Goal: Task Accomplishment & Management: Use online tool/utility

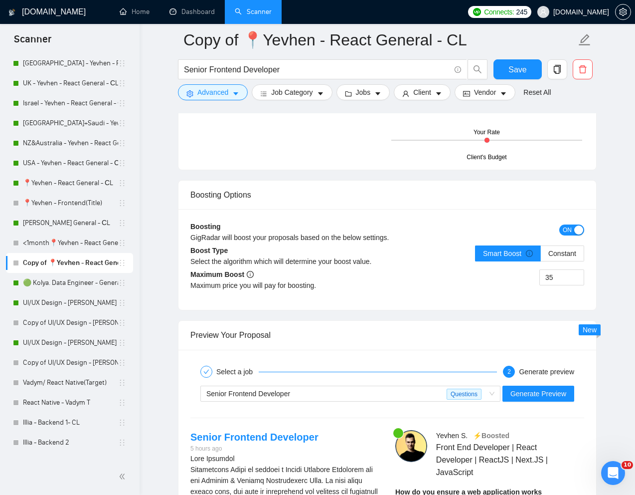
scroll to position [1777, 0]
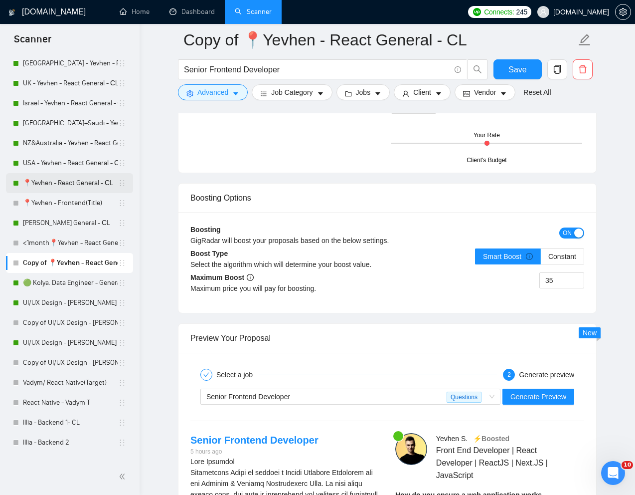
click at [57, 182] on link "📍Yevhen - React General - СL" at bounding box center [70, 183] width 95 height 20
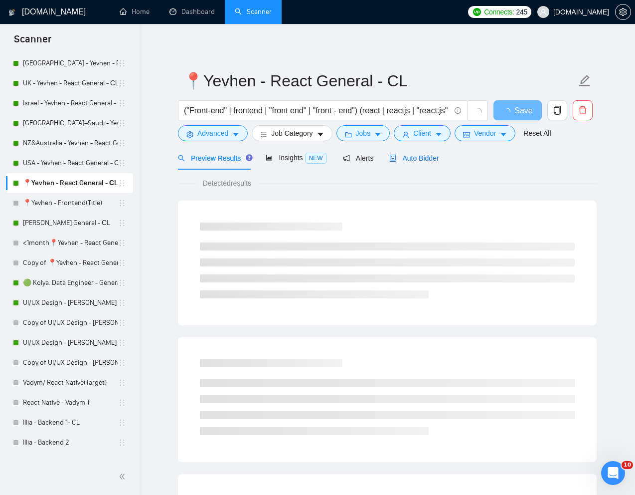
click at [422, 160] on span "Auto Bidder" at bounding box center [413, 158] width 49 height 8
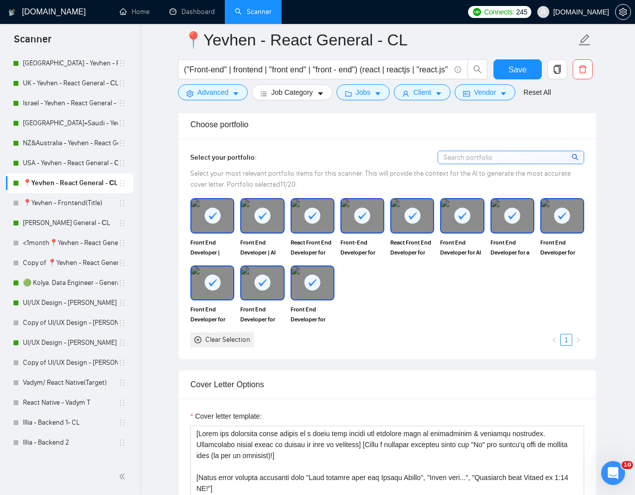
scroll to position [881, 0]
click at [394, 322] on div "Front End Developer | SigNoz:Open-Source Platform for App Monitoring Front End …" at bounding box center [387, 271] width 400 height 149
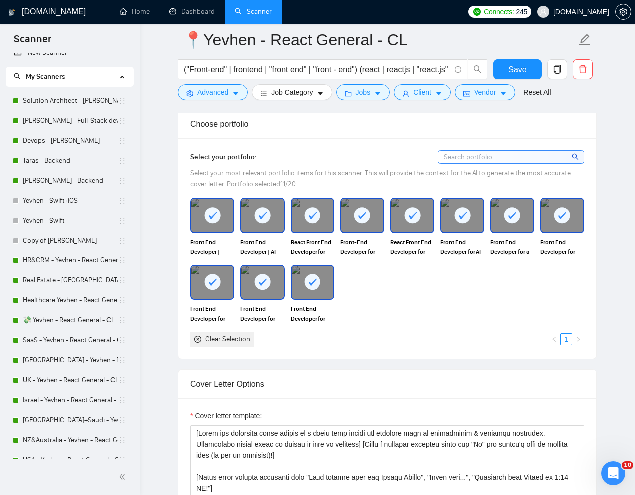
scroll to position [0, 0]
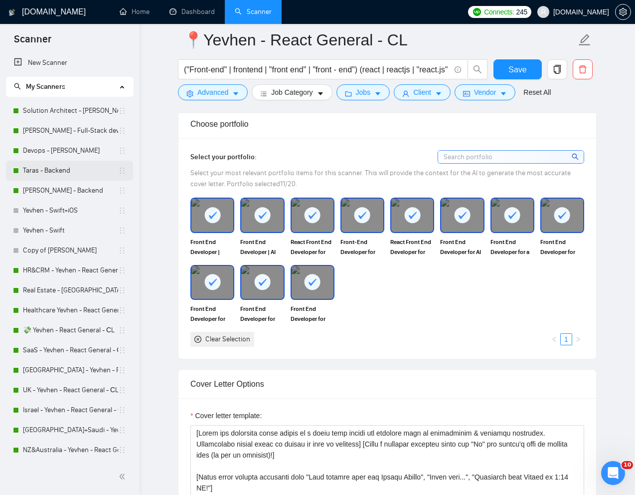
click at [51, 169] on link "Taras - Backend" at bounding box center [70, 171] width 95 height 20
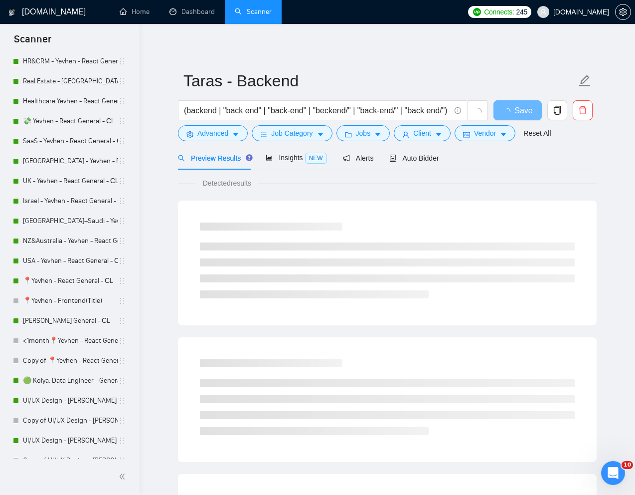
scroll to position [213, 0]
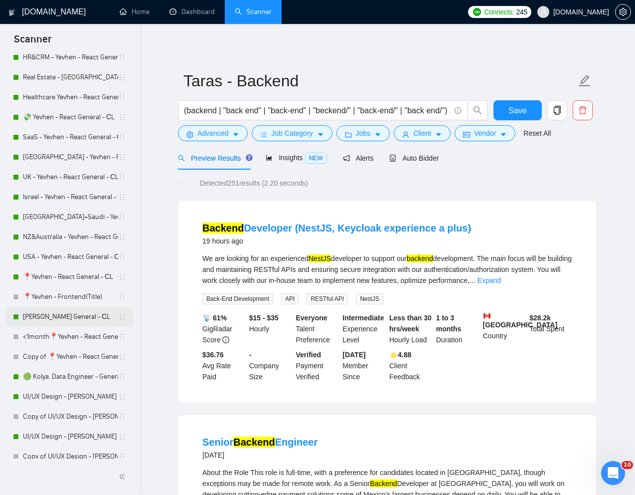
click at [59, 319] on link "[PERSON_NAME] General - СL" at bounding box center [70, 317] width 95 height 20
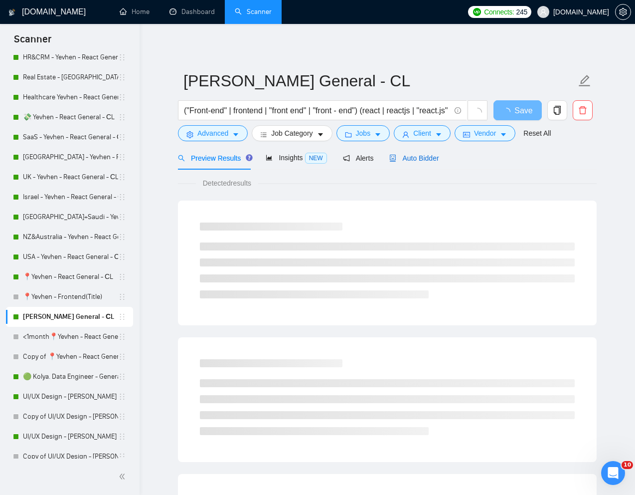
click at [423, 160] on span "Auto Bidder" at bounding box center [413, 158] width 49 height 8
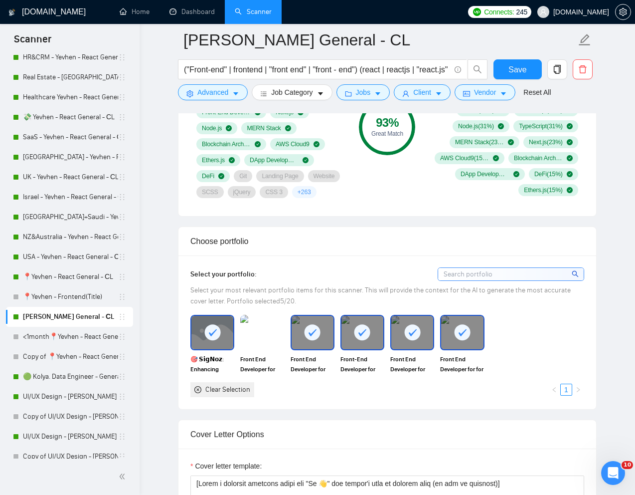
scroll to position [757, 0]
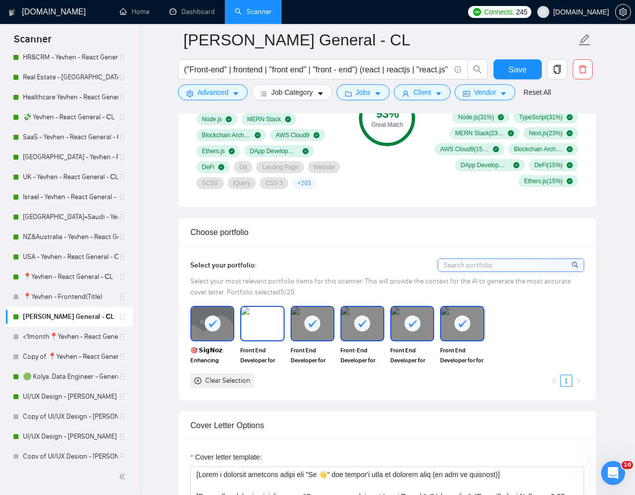
click at [255, 330] on img at bounding box center [262, 323] width 42 height 33
click at [277, 336] on div at bounding box center [262, 323] width 42 height 33
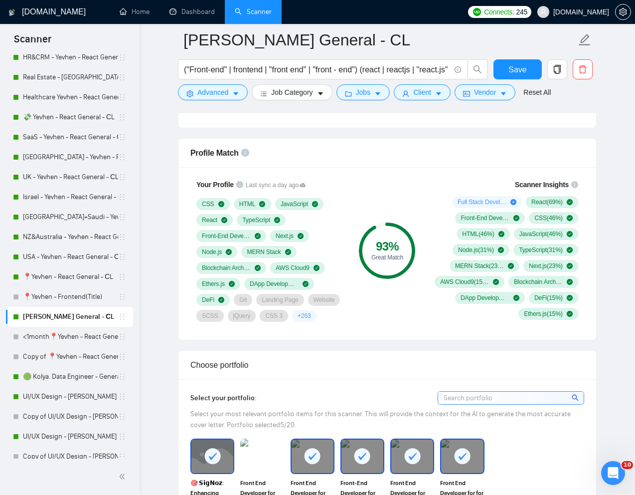
scroll to position [529, 0]
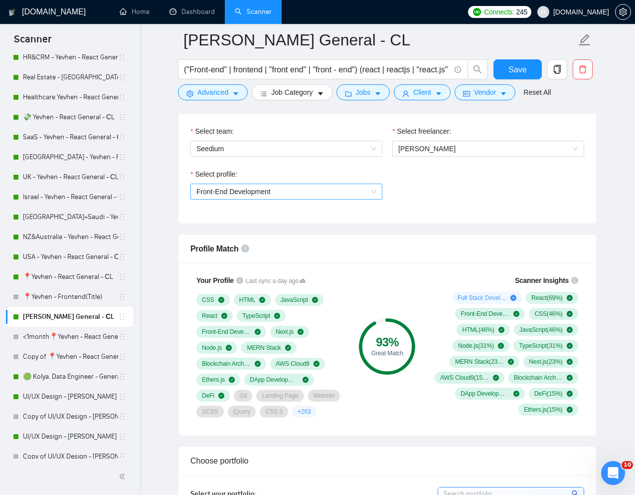
click at [364, 192] on span "Front-End Development" at bounding box center [286, 191] width 180 height 15
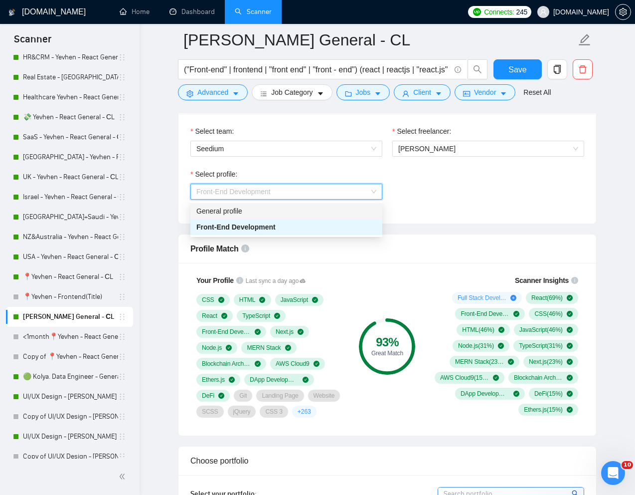
click at [323, 210] on div "General profile" at bounding box center [286, 210] width 180 height 11
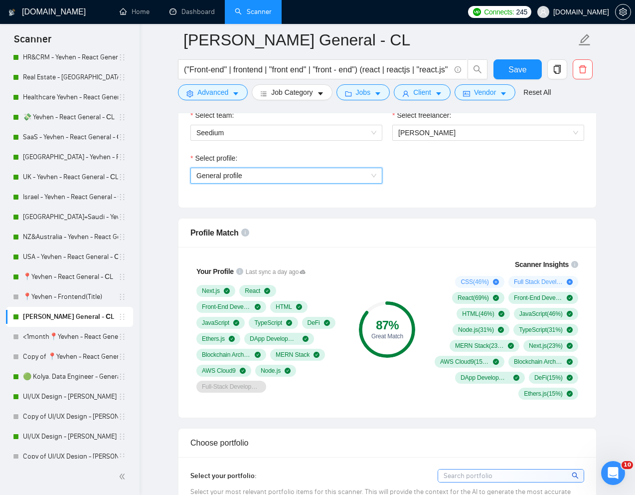
scroll to position [541, 0]
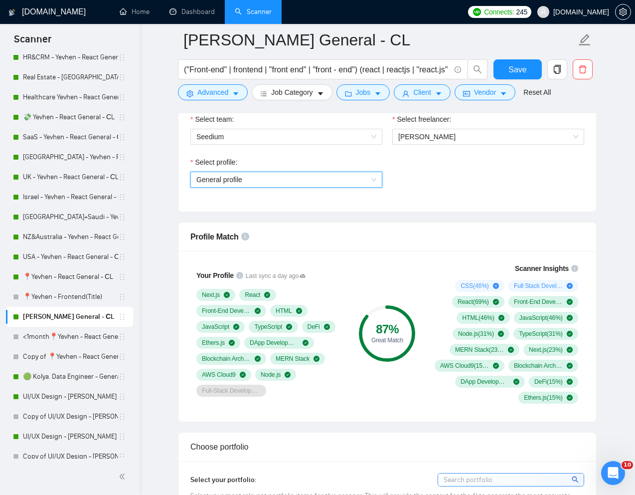
click at [353, 174] on span "General profile" at bounding box center [286, 179] width 180 height 15
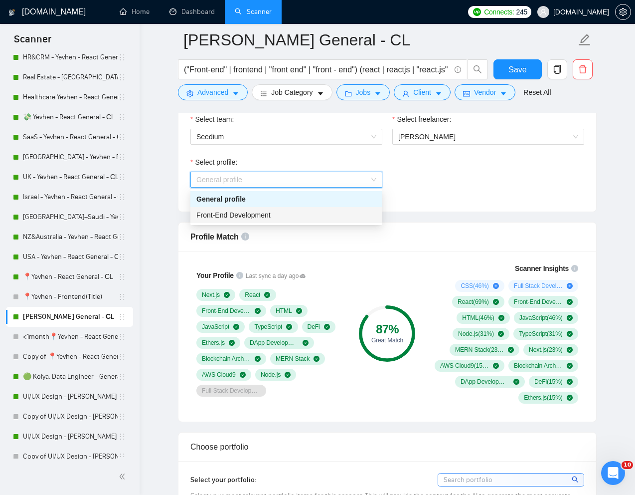
click at [288, 219] on div "Front-End Development" at bounding box center [286, 214] width 180 height 11
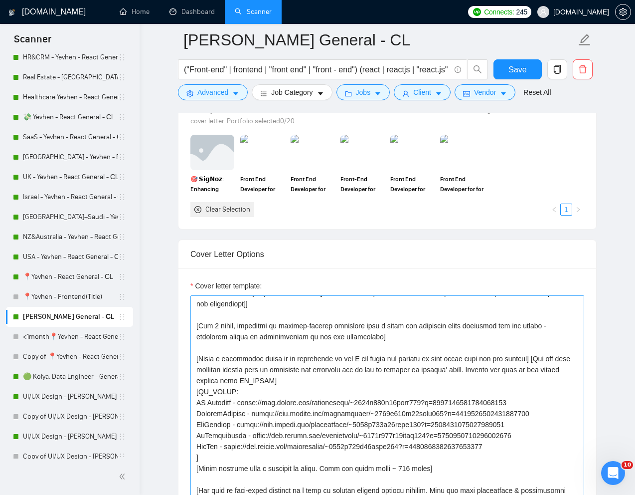
scroll to position [136, 0]
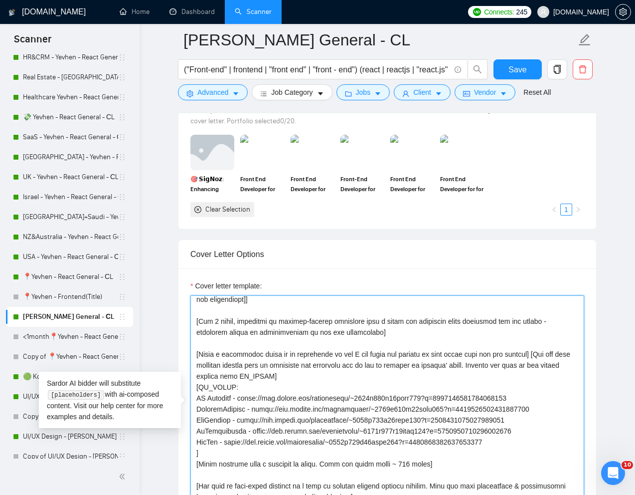
drag, startPoint x: 525, startPoint y: 441, endPoint x: 226, endPoint y: 446, distance: 299.2
click at [226, 446] on textarea "Cover letter template:" at bounding box center [387, 407] width 394 height 224
paste textarea "95995184639187763"
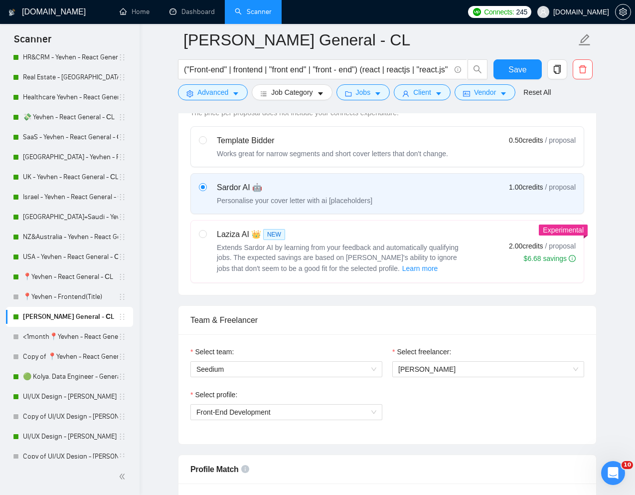
scroll to position [271, 0]
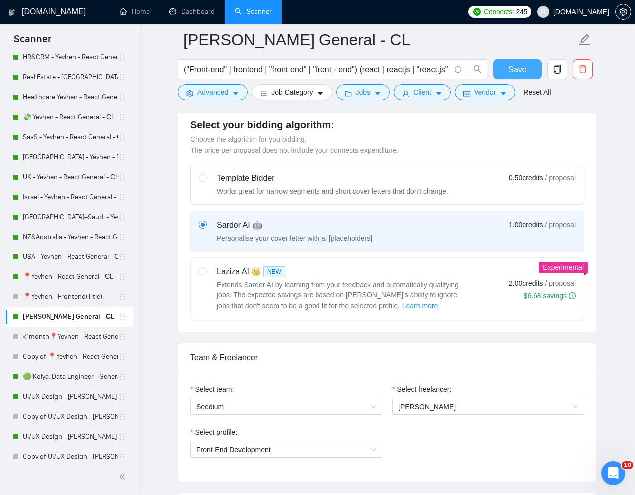
type textarea "[Lorem i dolorsit ametcons adipi eli "Se 👋" doe tempor'i utla et dolorem aliq (…"
click at [525, 71] on span "Save" at bounding box center [518, 69] width 18 height 12
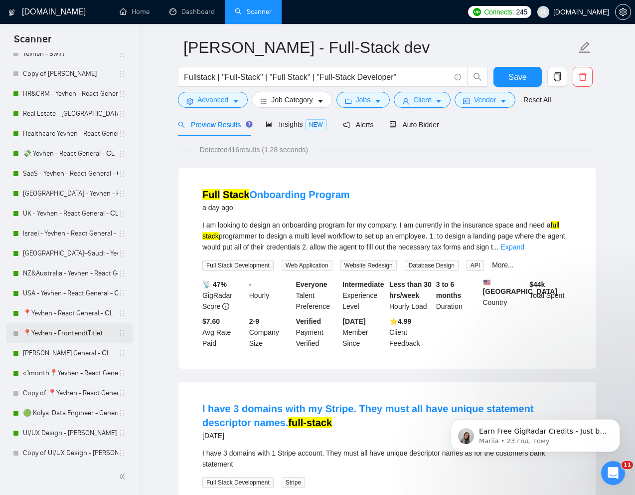
scroll to position [178, 0]
click at [55, 391] on link "Copy of 📍Yevhen - React General - СL" at bounding box center [70, 392] width 95 height 20
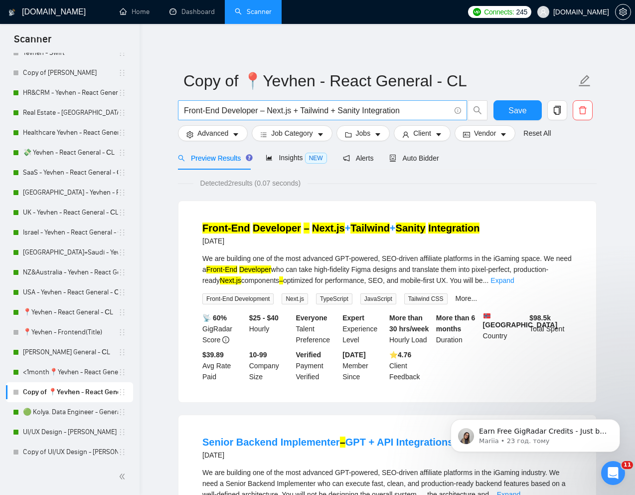
click at [267, 109] on input "Front-End Developer – Next.js + Tailwind + Sanity Integration" at bounding box center [317, 110] width 266 height 12
paste input "Senior React + TypeScript Frontend Engineer | Hook Optimization, Dashboards & U…"
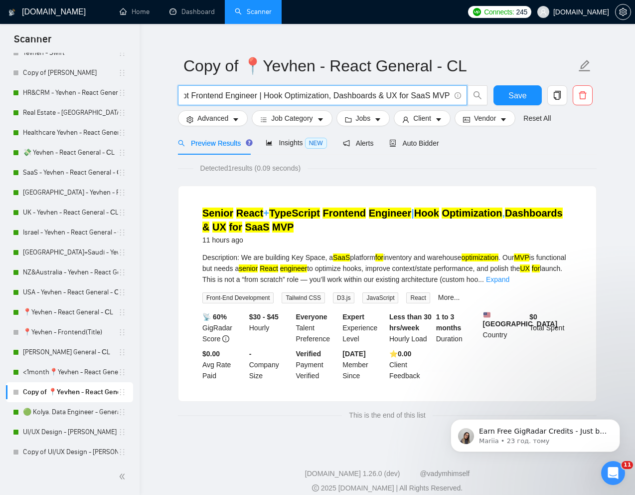
scroll to position [32, 0]
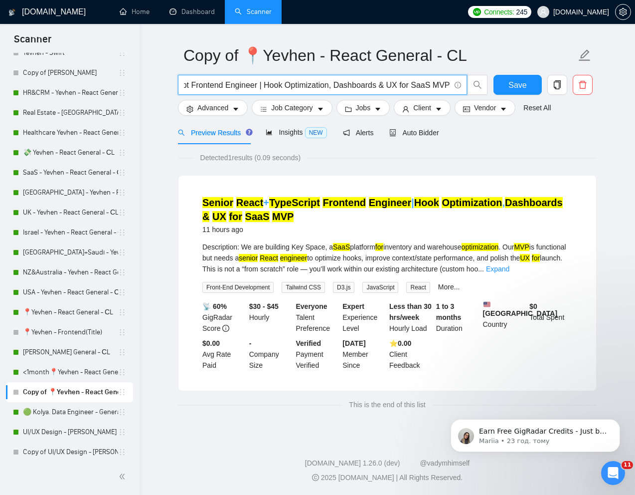
type input "Senior React + TypeScript Frontend Engineer | Hook Optimization, Dashboards & U…"
click at [421, 129] on span "Auto Bidder" at bounding box center [413, 133] width 49 height 8
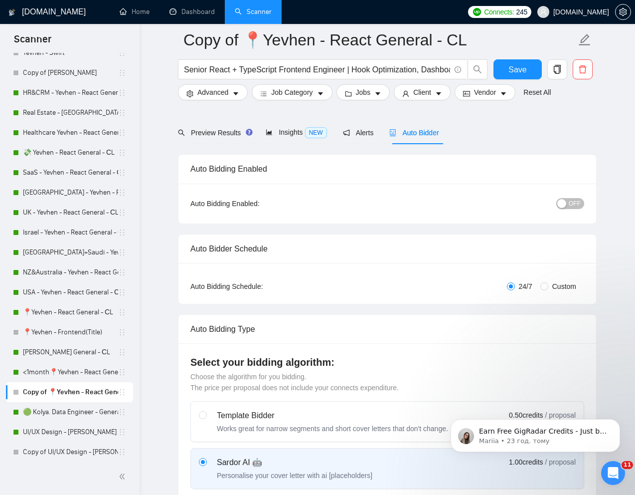
scroll to position [271, 0]
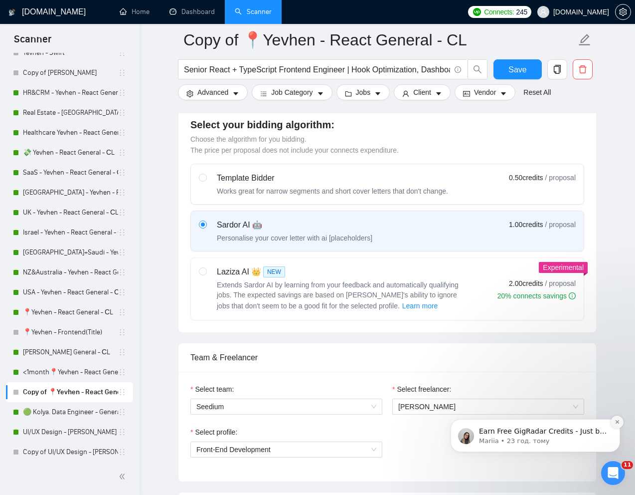
click at [617, 422] on icon "Dismiss notification" at bounding box center [616, 421] width 3 height 3
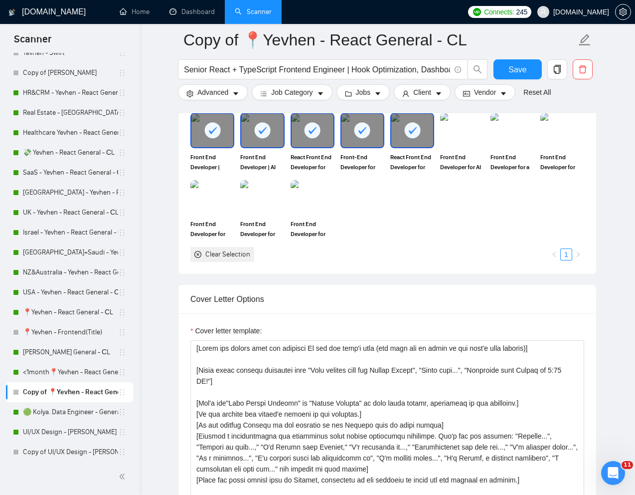
scroll to position [918, 0]
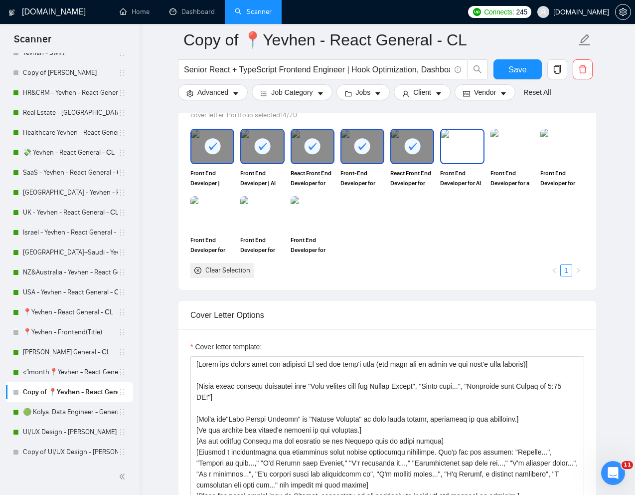
click at [468, 163] on img at bounding box center [462, 146] width 42 height 33
click at [506, 163] on img at bounding box center [513, 146] width 42 height 33
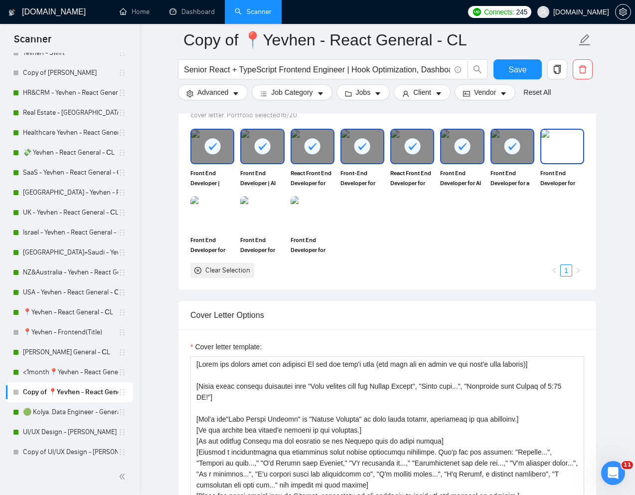
click at [542, 163] on img at bounding box center [563, 146] width 42 height 33
click at [327, 230] on img at bounding box center [313, 213] width 42 height 33
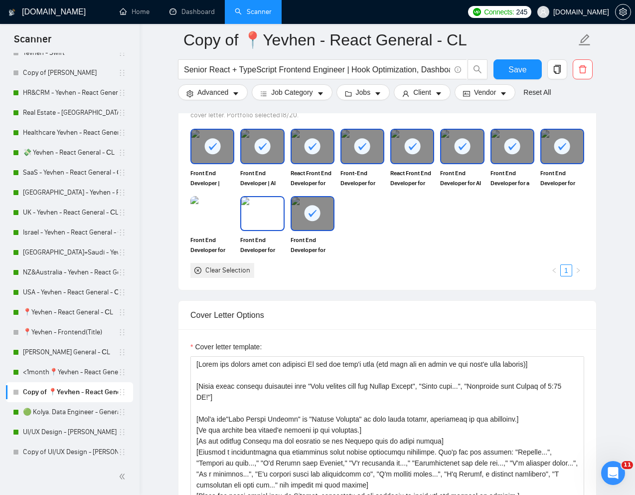
click at [271, 230] on img at bounding box center [262, 213] width 42 height 33
click at [230, 230] on img at bounding box center [212, 213] width 42 height 33
click at [248, 230] on div at bounding box center [262, 213] width 42 height 33
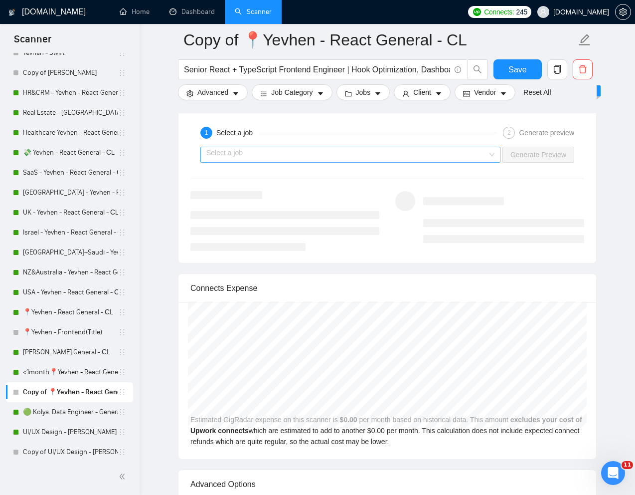
scroll to position [1978, 0]
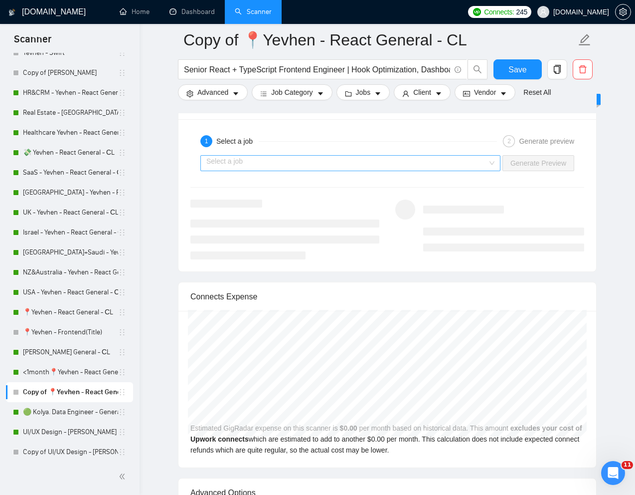
click at [472, 171] on input "search" at bounding box center [346, 163] width 281 height 15
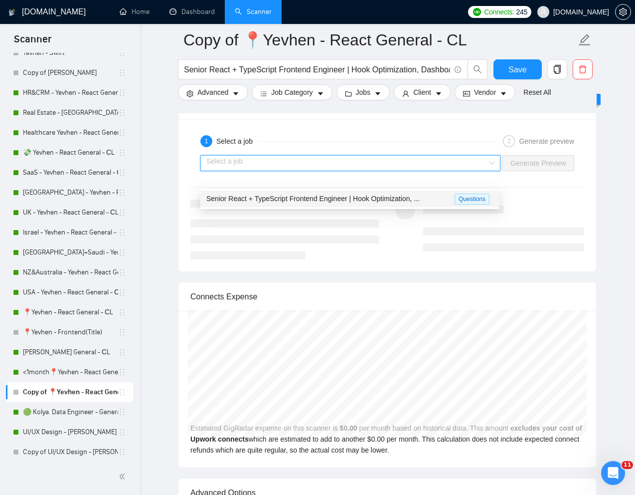
click at [367, 199] on span "Senior React + TypeScript Frontend Engineer | Hook Optimization, ..." at bounding box center [312, 198] width 213 height 8
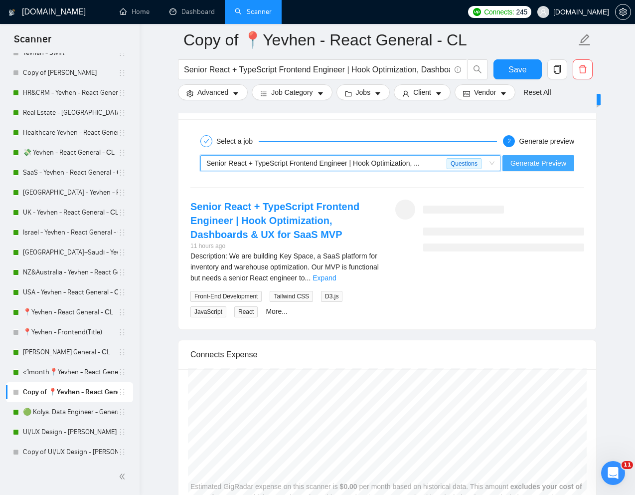
click at [527, 169] on span "Generate Preview" at bounding box center [539, 163] width 56 height 11
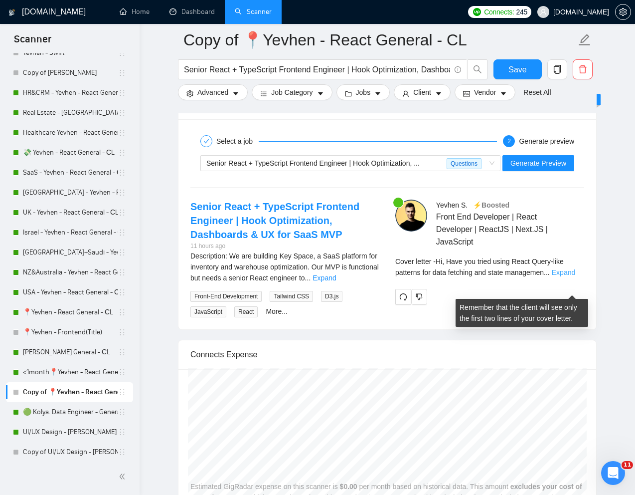
click at [568, 276] on link "Expand" at bounding box center [563, 272] width 23 height 8
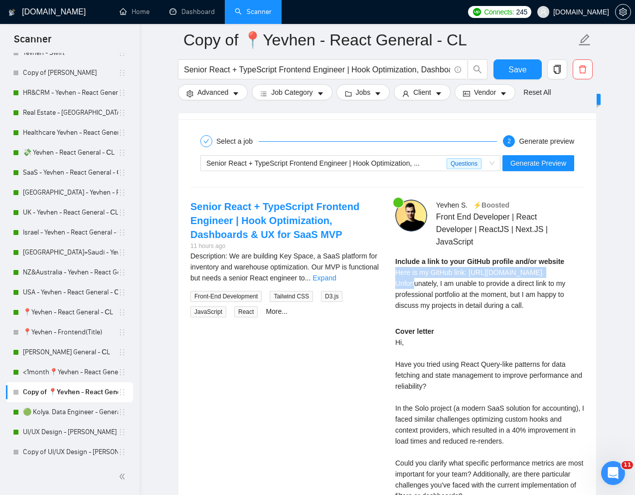
drag, startPoint x: 393, startPoint y: 288, endPoint x: 561, endPoint y: 286, distance: 168.5
click at [561, 286] on div "Yevhen S . ⚡️Boosted Front End Developer | React Developer | ReactJS | Next.JS …" at bounding box center [489, 396] width 205 height 394
copy span "Here is my GitHub link: https://github.com/yeshev."
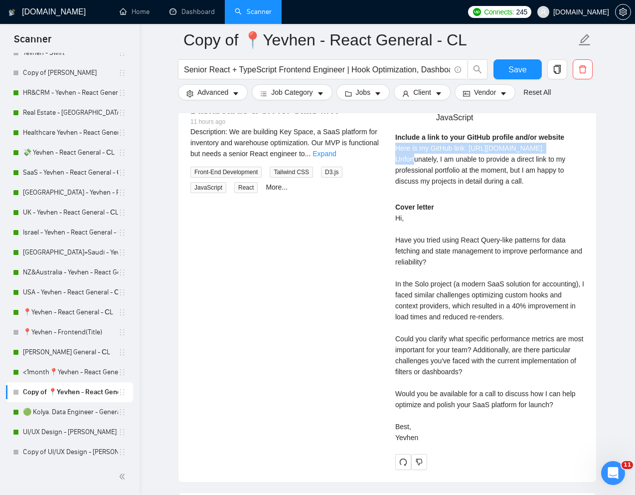
scroll to position [2221, 0]
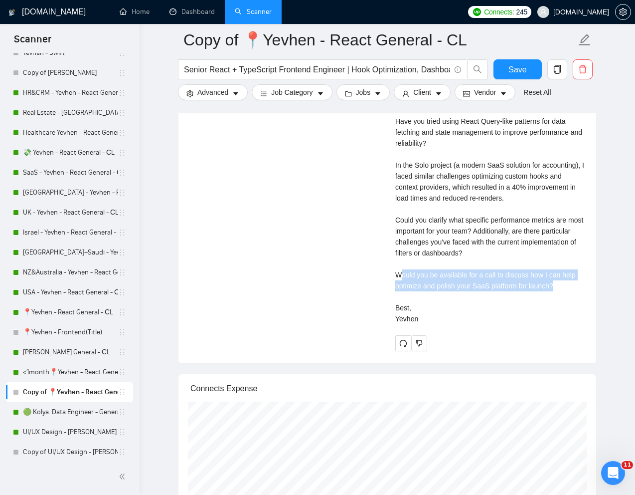
drag, startPoint x: 402, startPoint y: 291, endPoint x: 566, endPoint y: 306, distance: 164.7
click at [566, 306] on div "Cover letter Hi, Have you tried using React Query-like patterns for data fetchi…" at bounding box center [489, 203] width 189 height 241
drag, startPoint x: 566, startPoint y: 302, endPoint x: 382, endPoint y: 294, distance: 184.2
click at [382, 293] on div "Senior React + TypeScript Frontend Engineer | Hook Optimization, Dashboards & U…" at bounding box center [387, 154] width 410 height 394
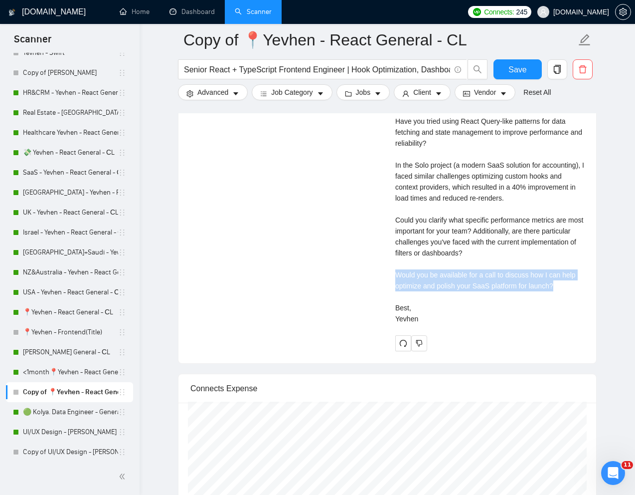
copy div "Would you be available for a call to discuss how I can help optimize and polish…"
